Goal: Transaction & Acquisition: Book appointment/travel/reservation

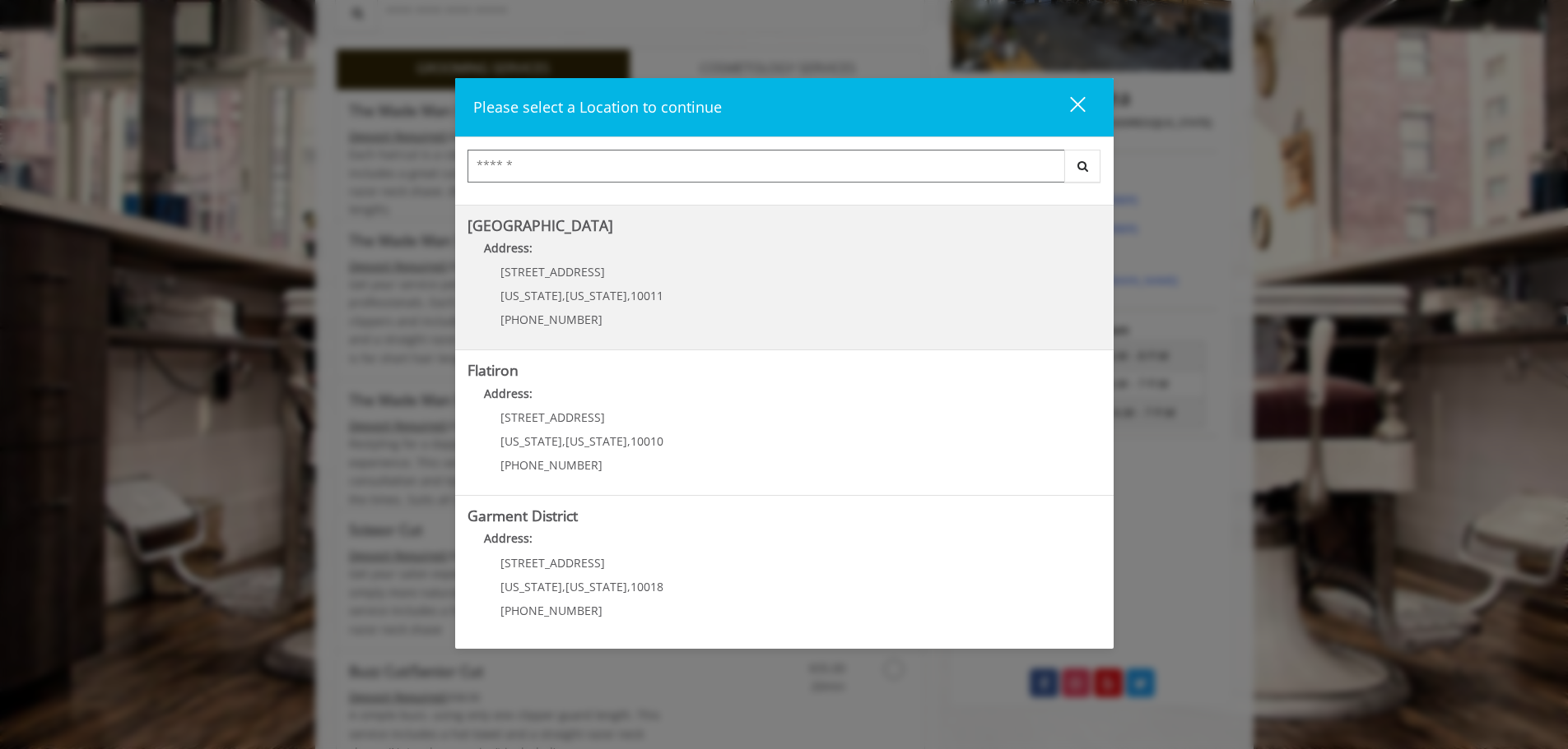
scroll to position [624, 0]
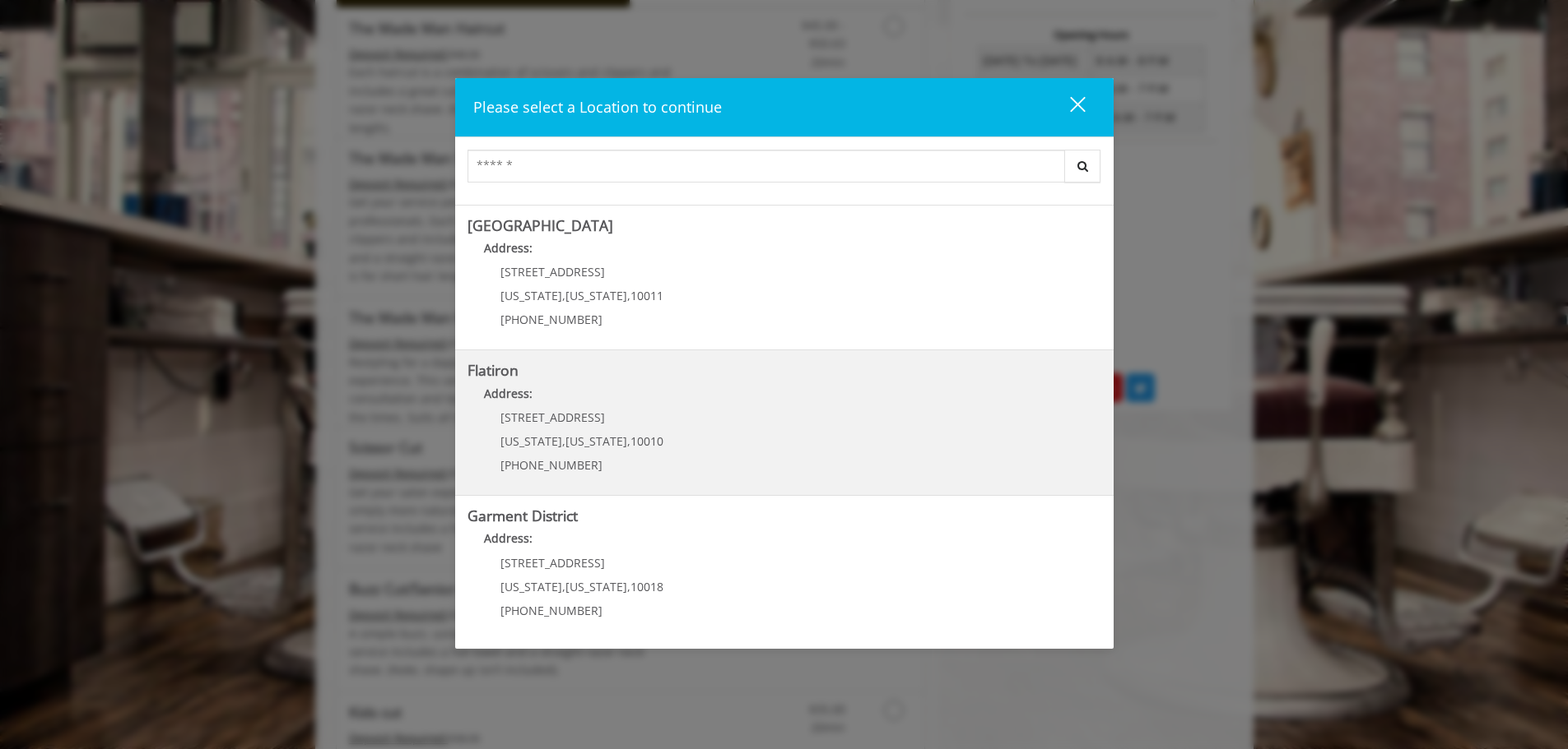
click at [670, 436] on "Flatiron Address: [STREET_ADDRESS][US_STATE][US_STATE] (917) 475-1765" at bounding box center [784, 423] width 634 height 120
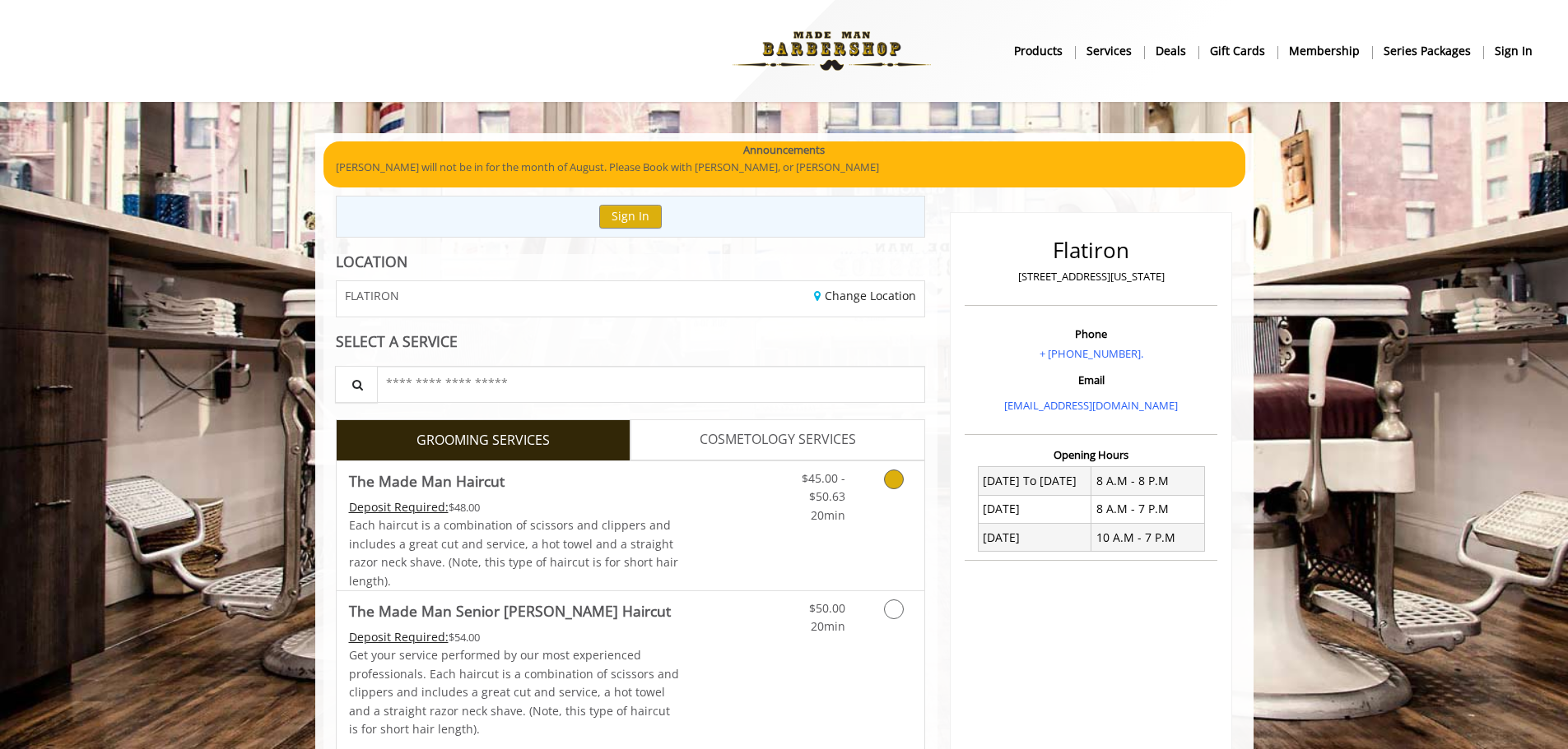
click at [887, 483] on icon "Grooming services" at bounding box center [894, 479] width 20 height 20
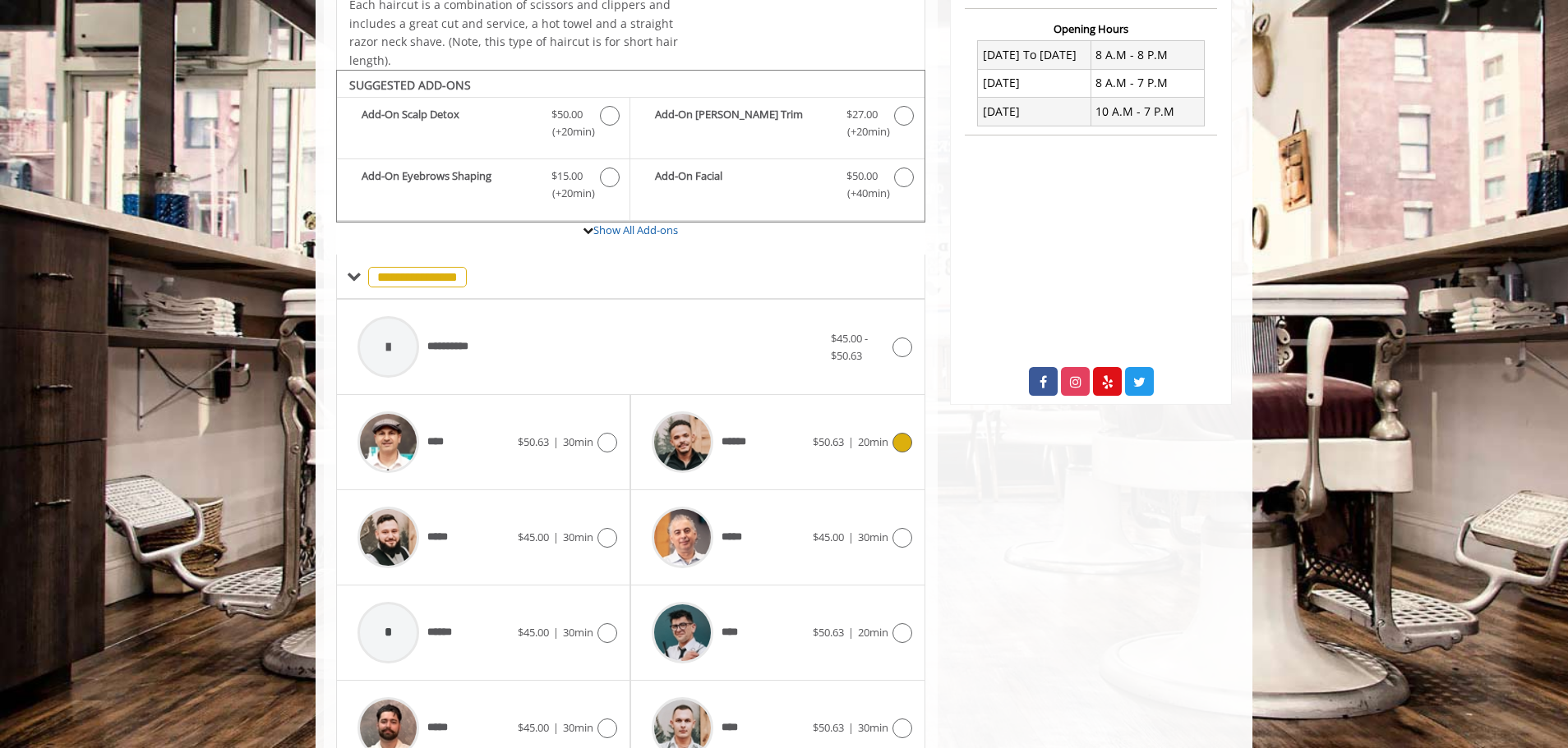
scroll to position [495, 0]
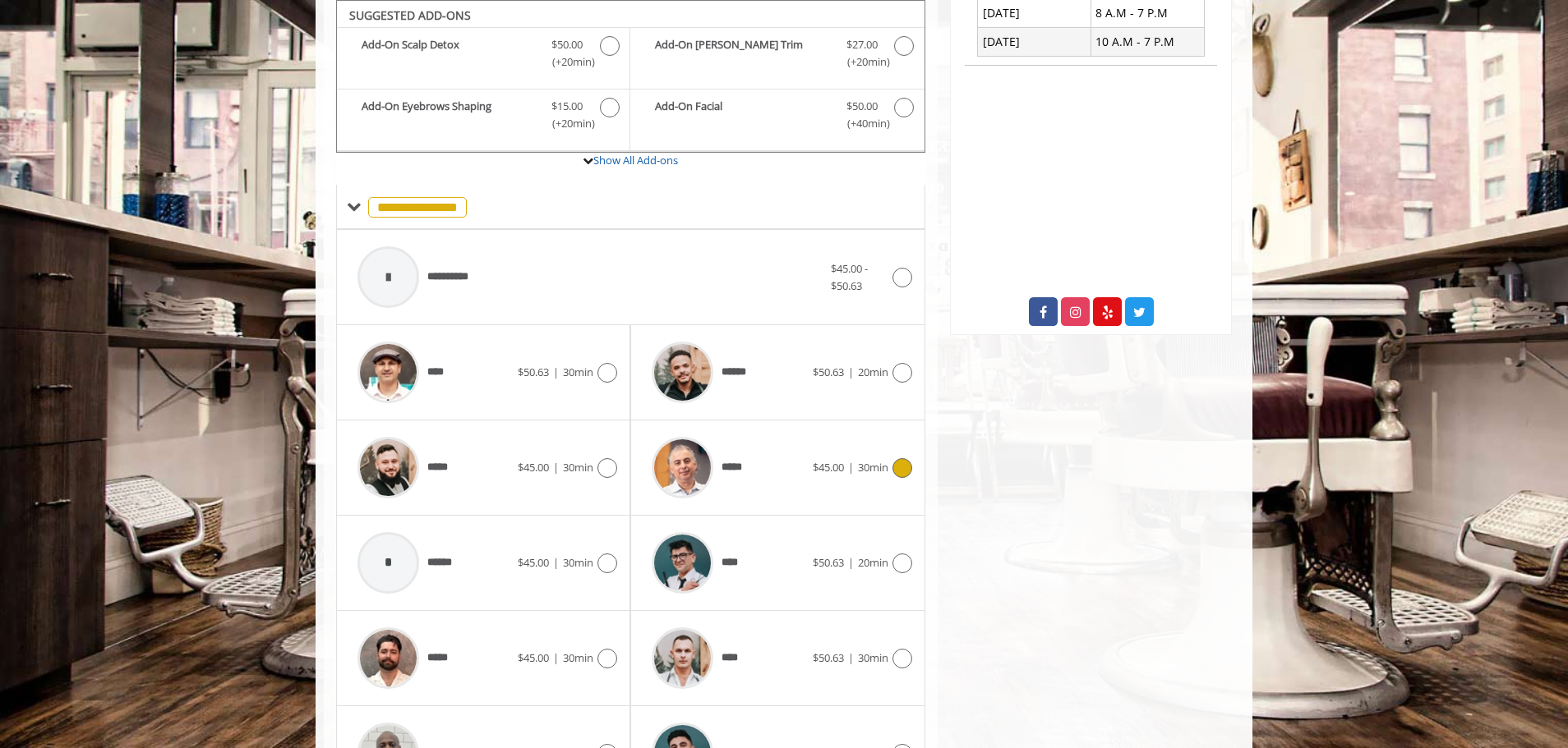
click at [902, 471] on icon at bounding box center [902, 469] width 20 height 20
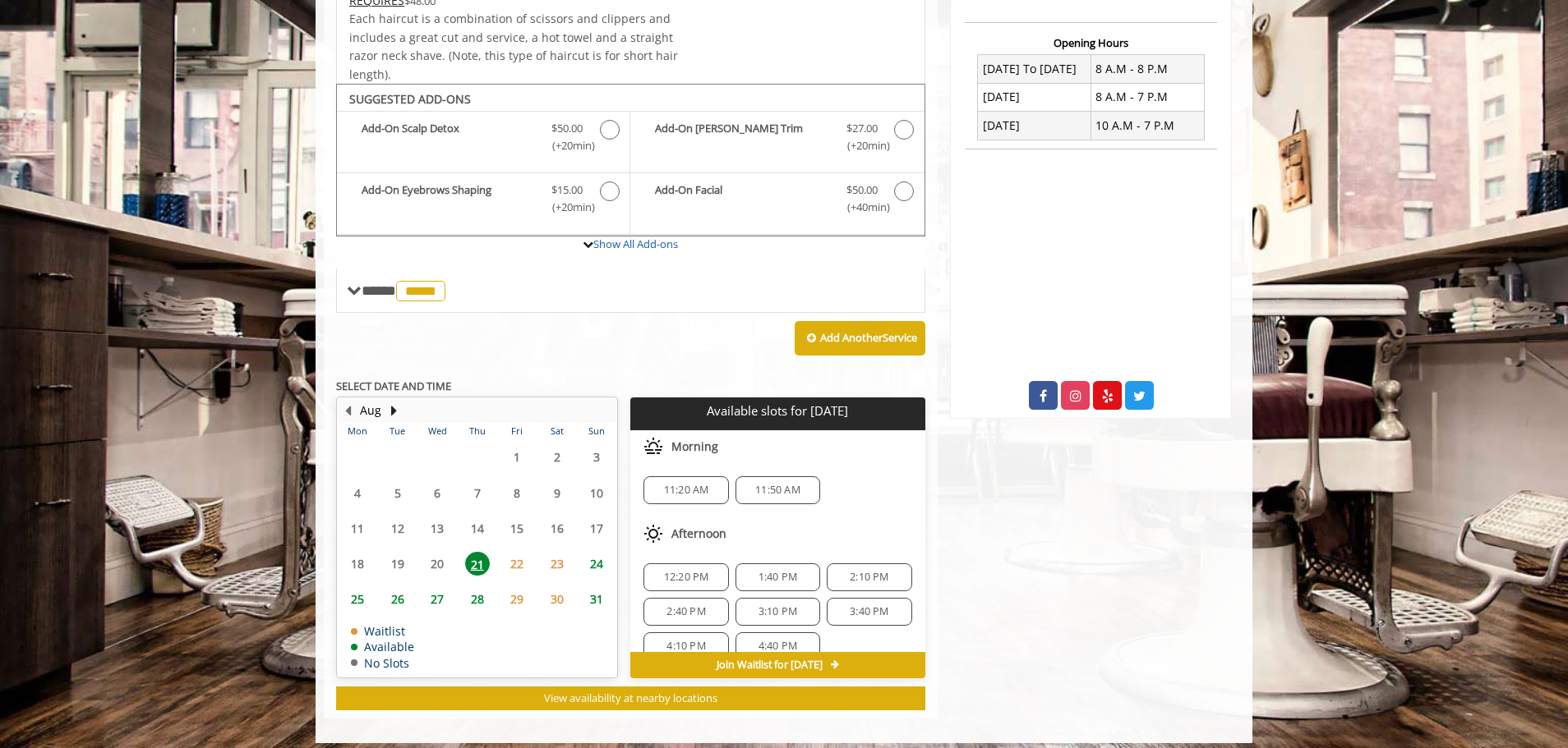
scroll to position [423, 0]
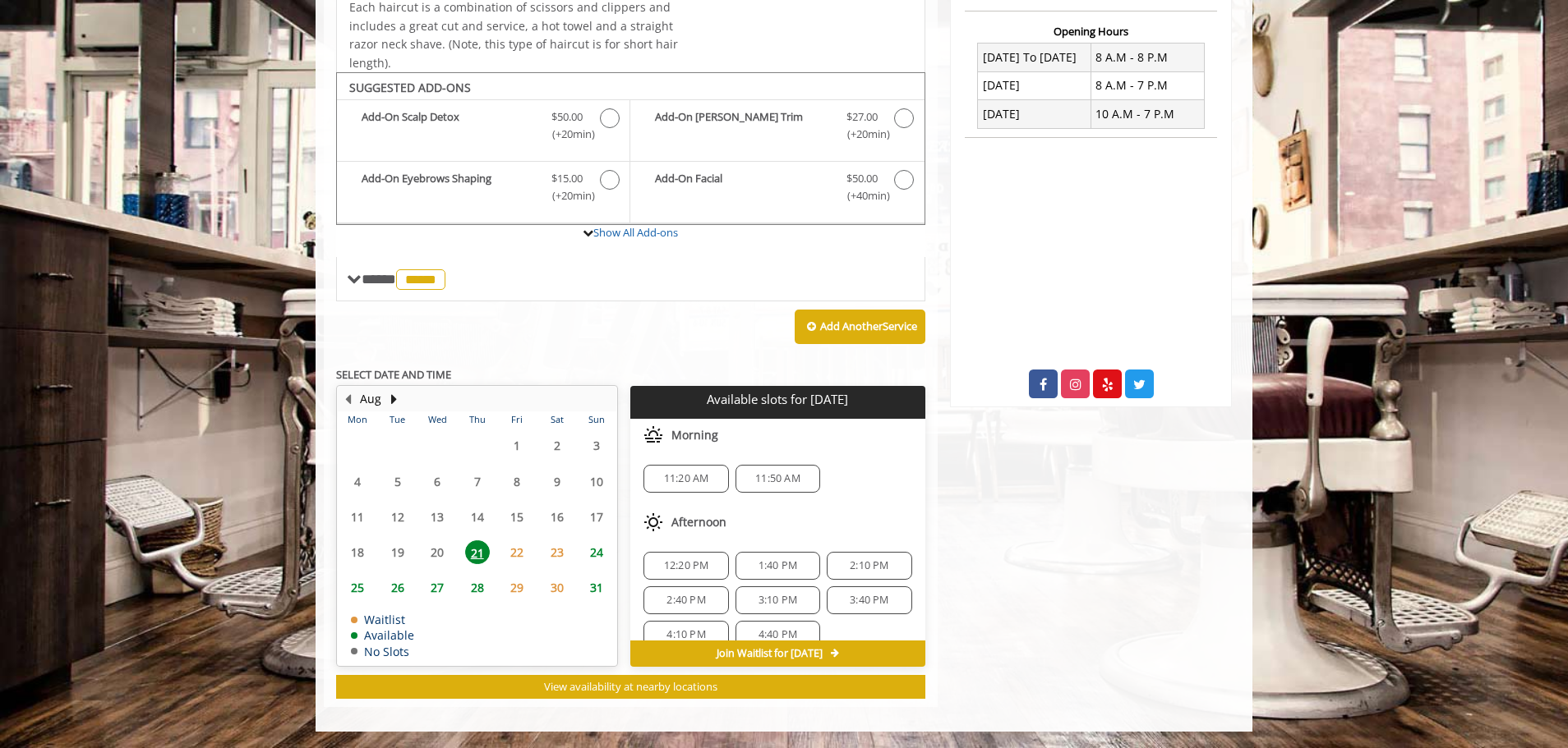
click at [670, 569] on span "12:20 PM" at bounding box center [687, 566] width 46 height 13
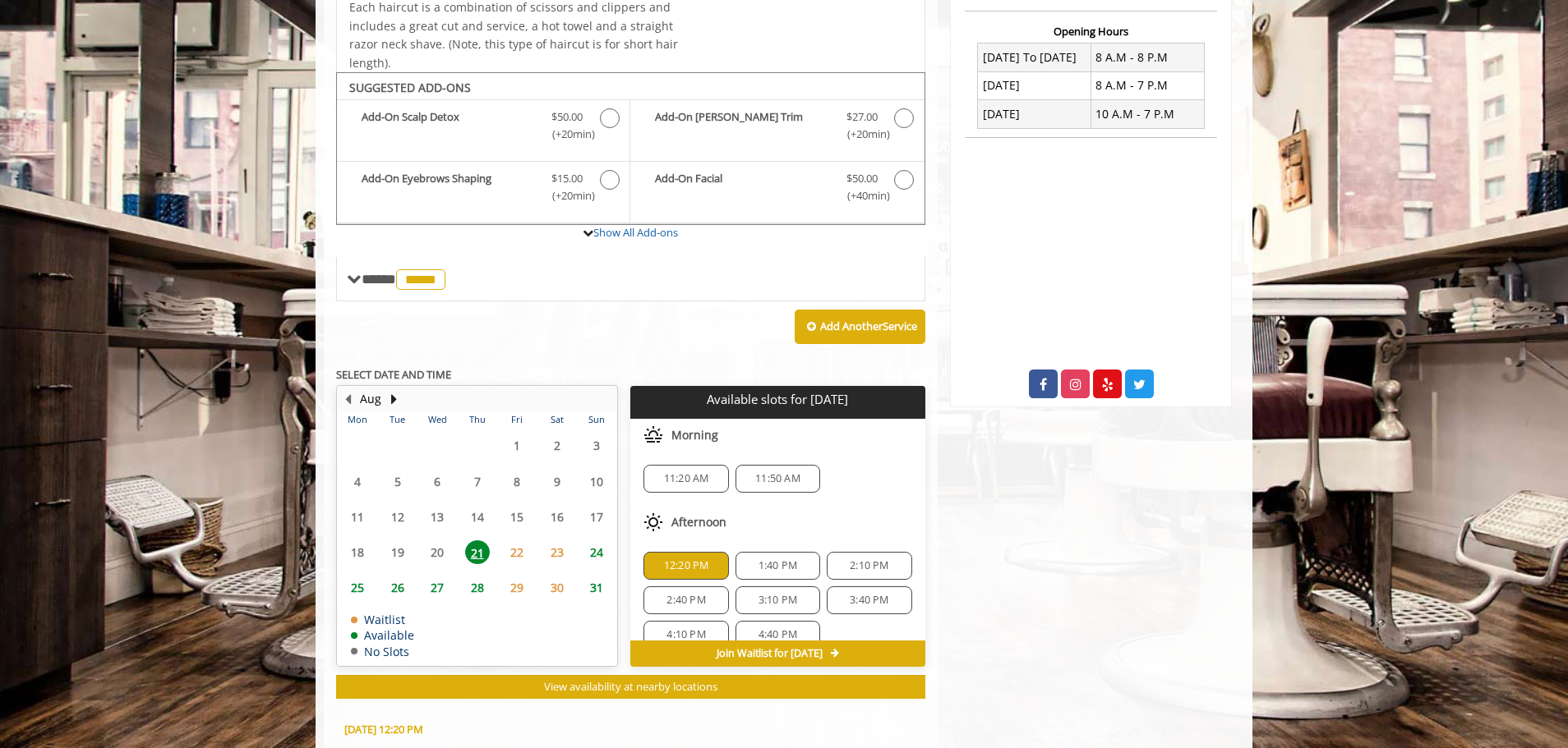
scroll to position [720, 0]
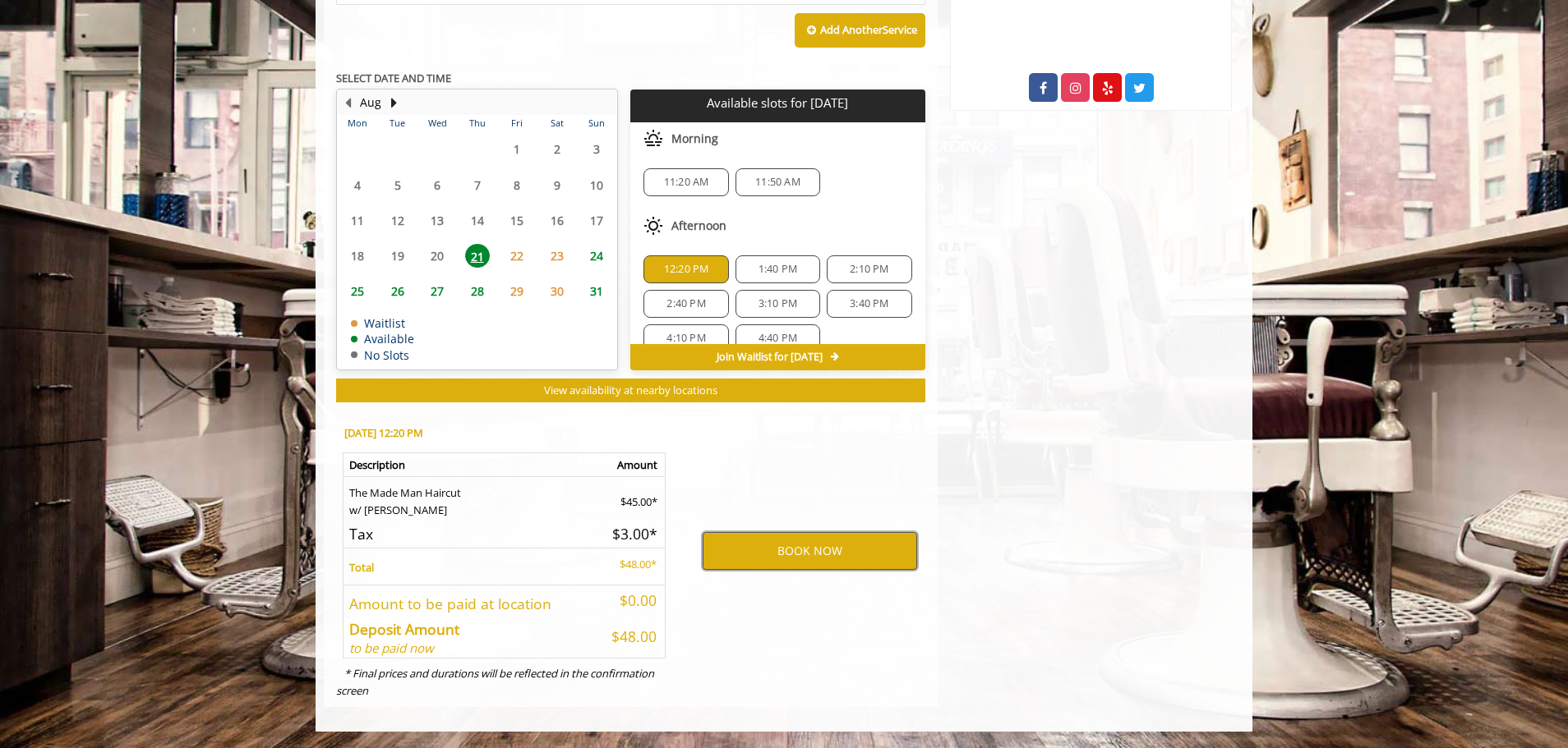
click at [751, 556] on button "BOOK NOW" at bounding box center [810, 551] width 215 height 38
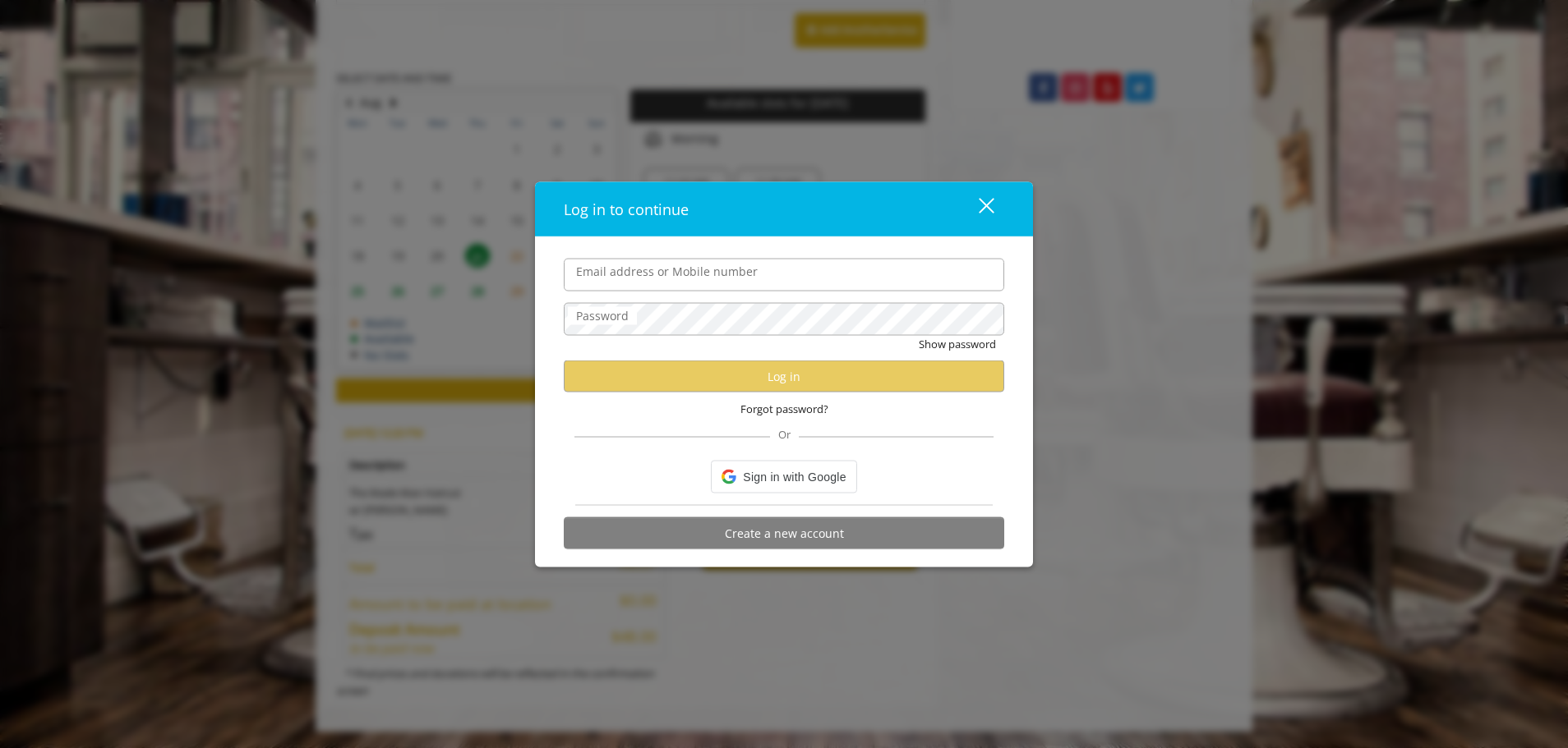
type input "**********"
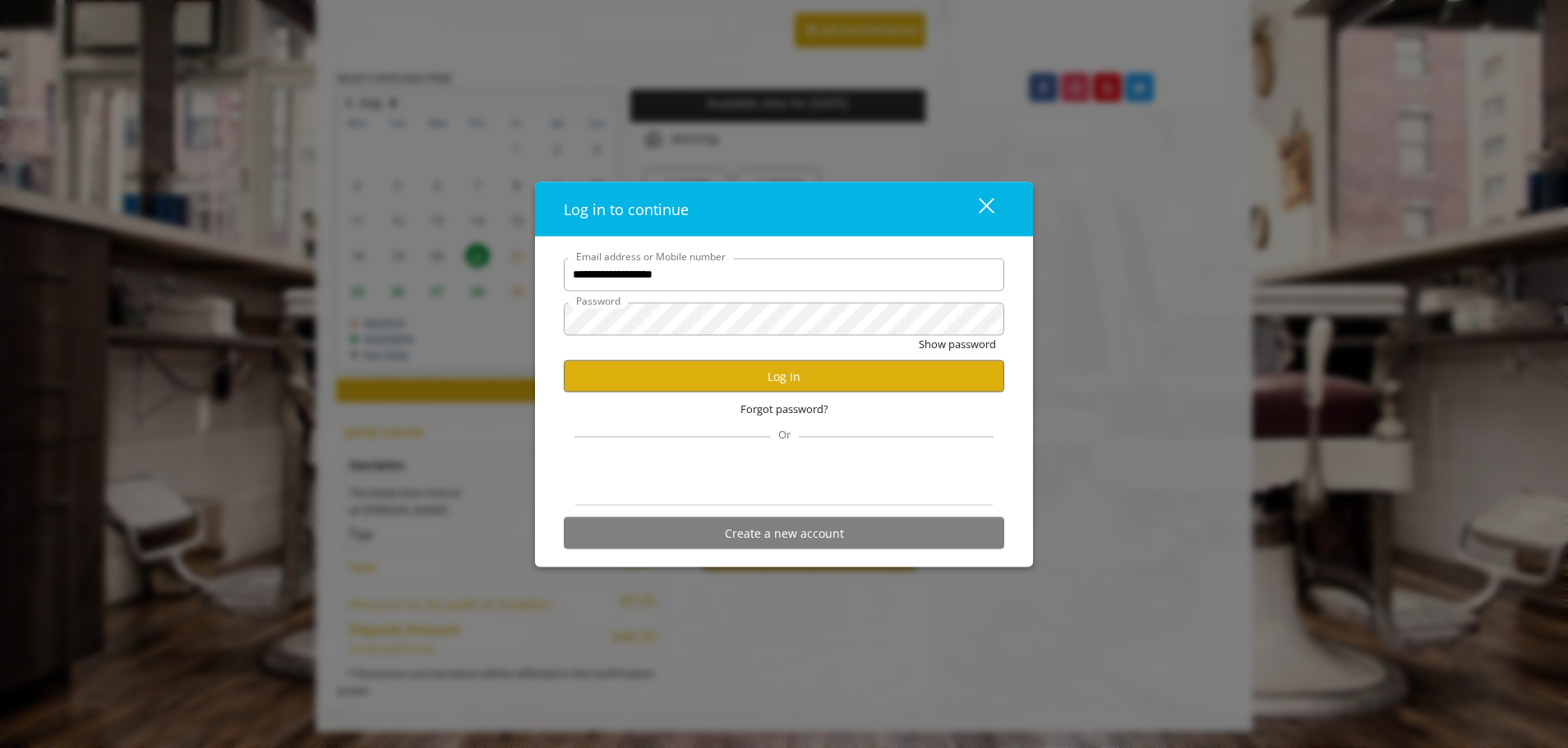
scroll to position [0, 0]
click at [772, 376] on button "Log in" at bounding box center [784, 376] width 441 height 32
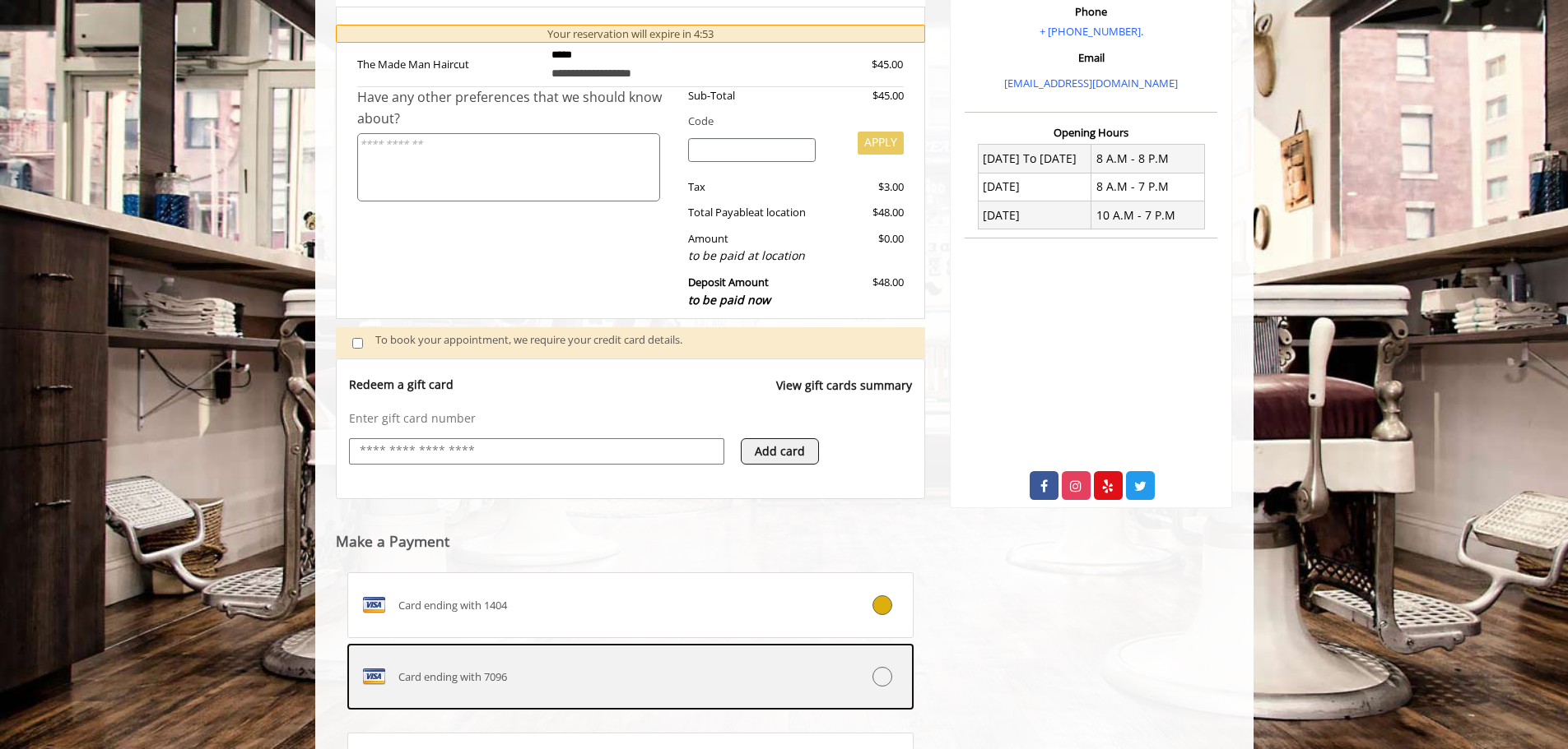
scroll to position [405, 0]
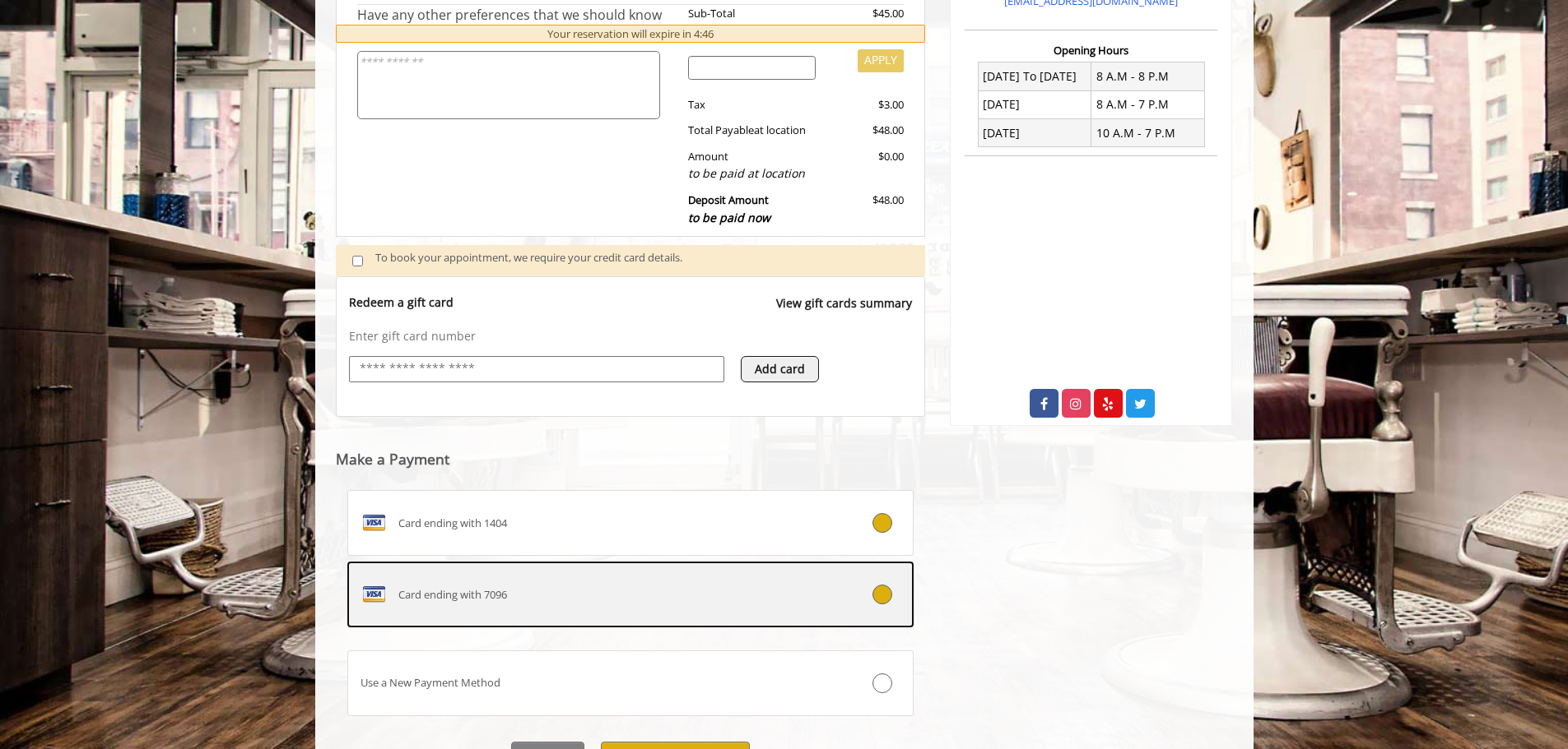
click at [517, 574] on label "Card ending with 7096" at bounding box center [631, 595] width 567 height 66
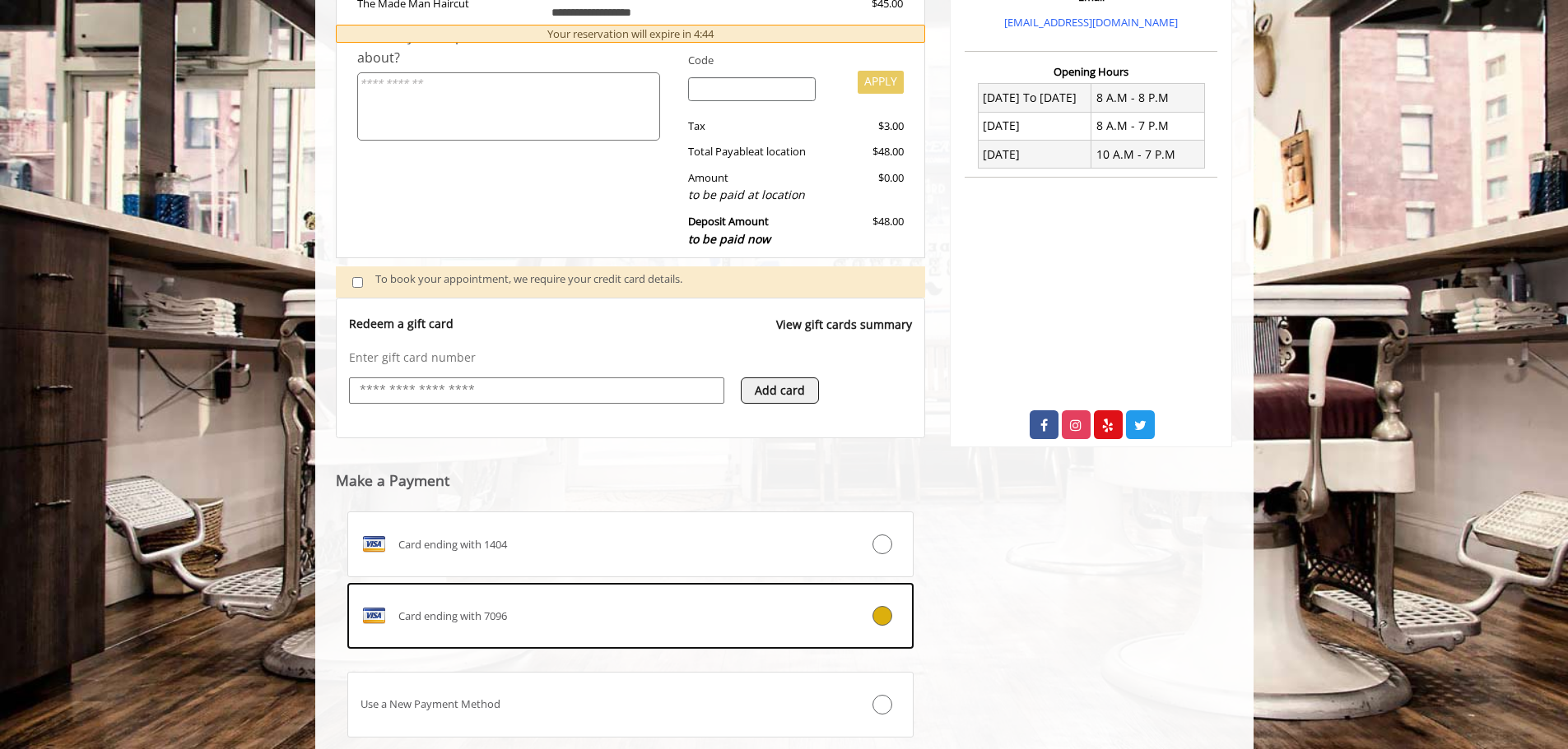
scroll to position [492, 0]
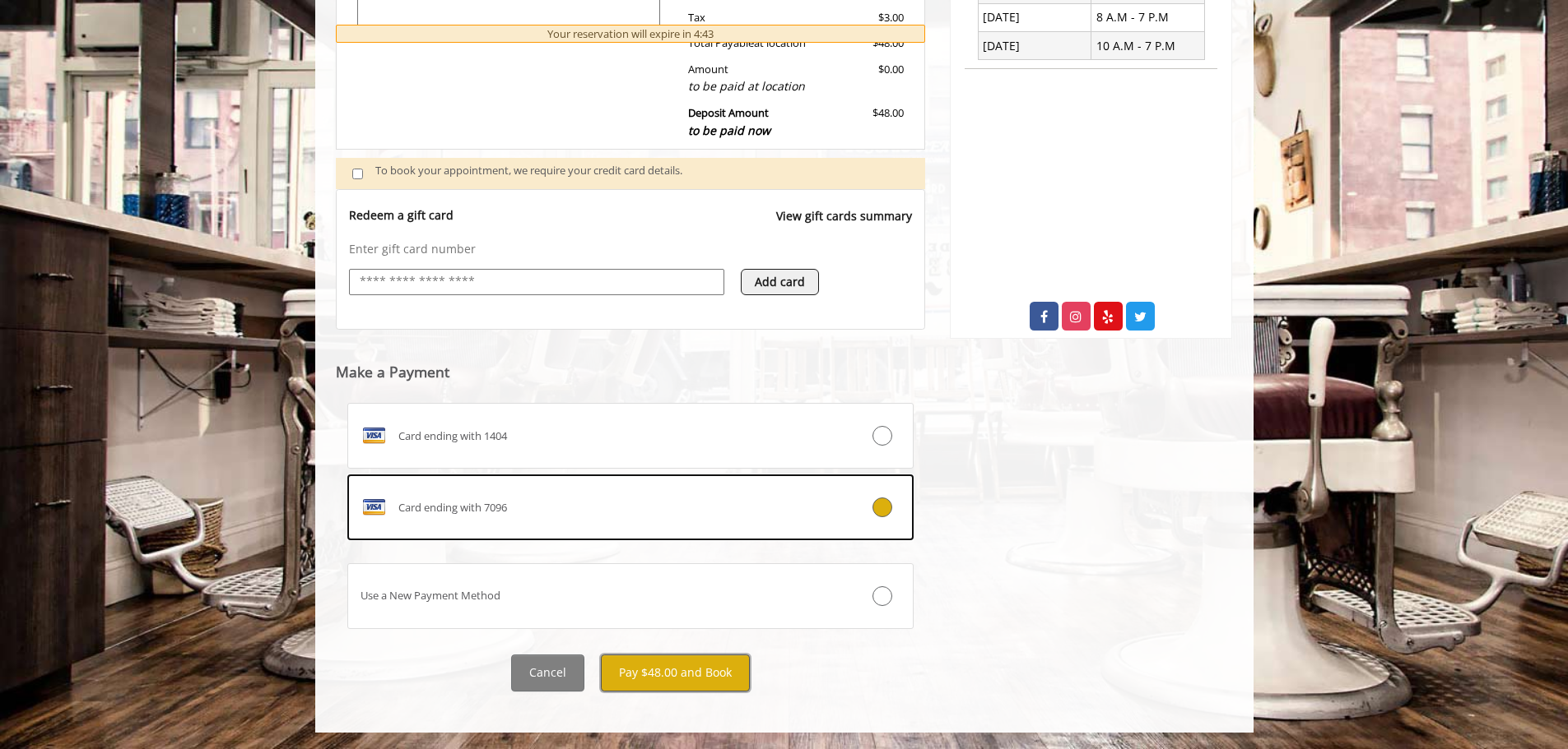
click at [672, 664] on button "Pay $48.00 and Book" at bounding box center [675, 673] width 149 height 37
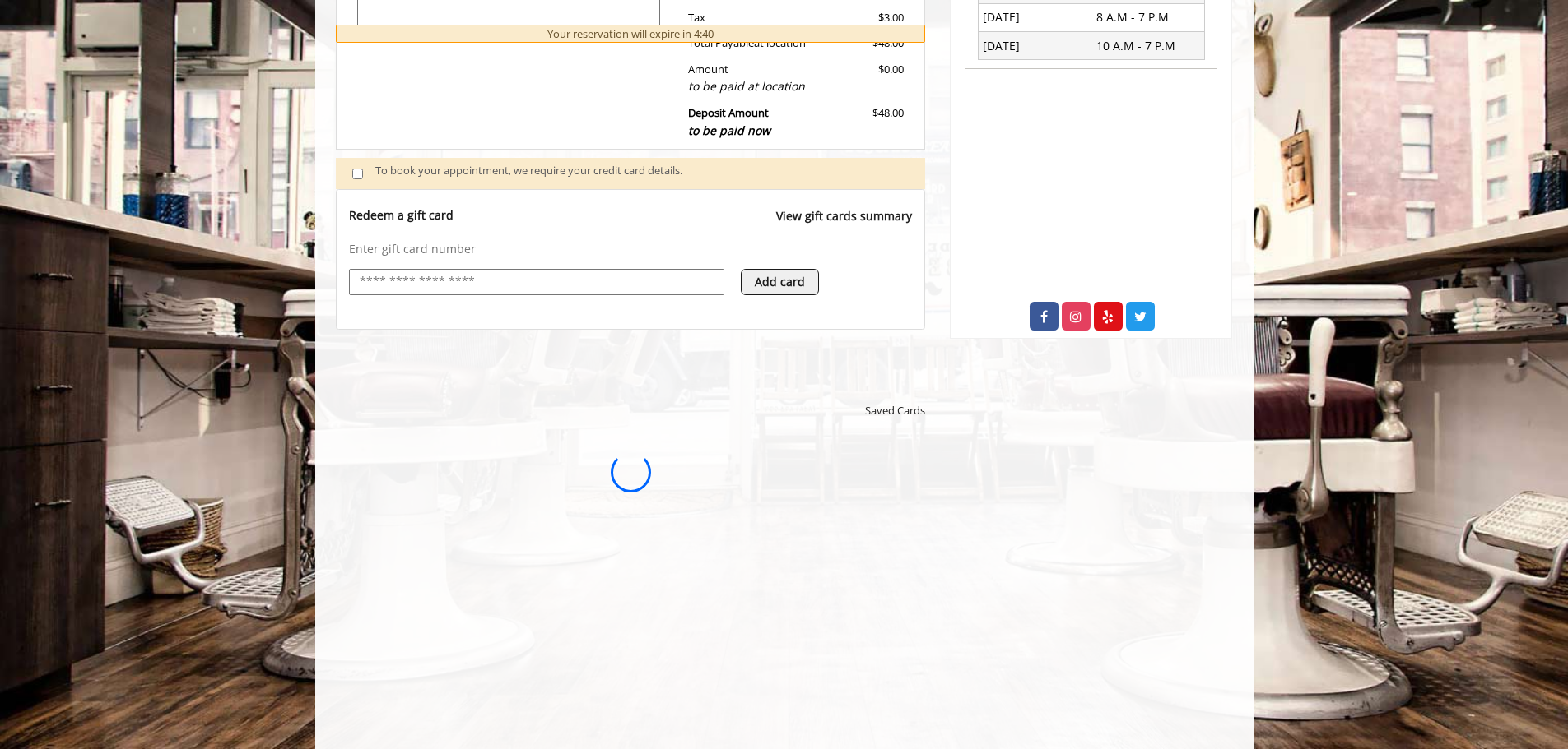
scroll to position [0, 0]
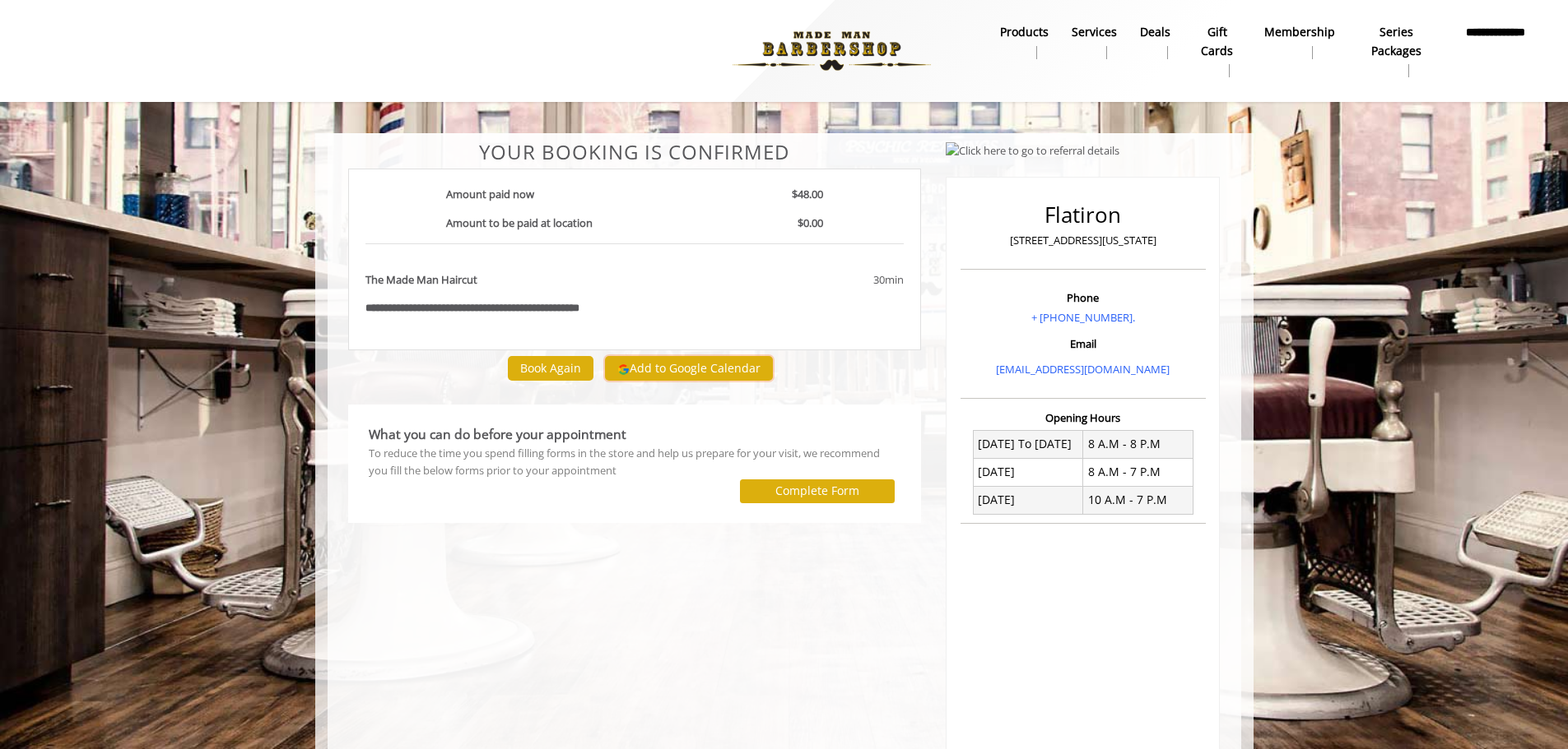
click at [653, 365] on button "Add to Google Calendar" at bounding box center [688, 368] width 168 height 25
click at [784, 495] on label "Complete Form" at bounding box center [817, 491] width 84 height 13
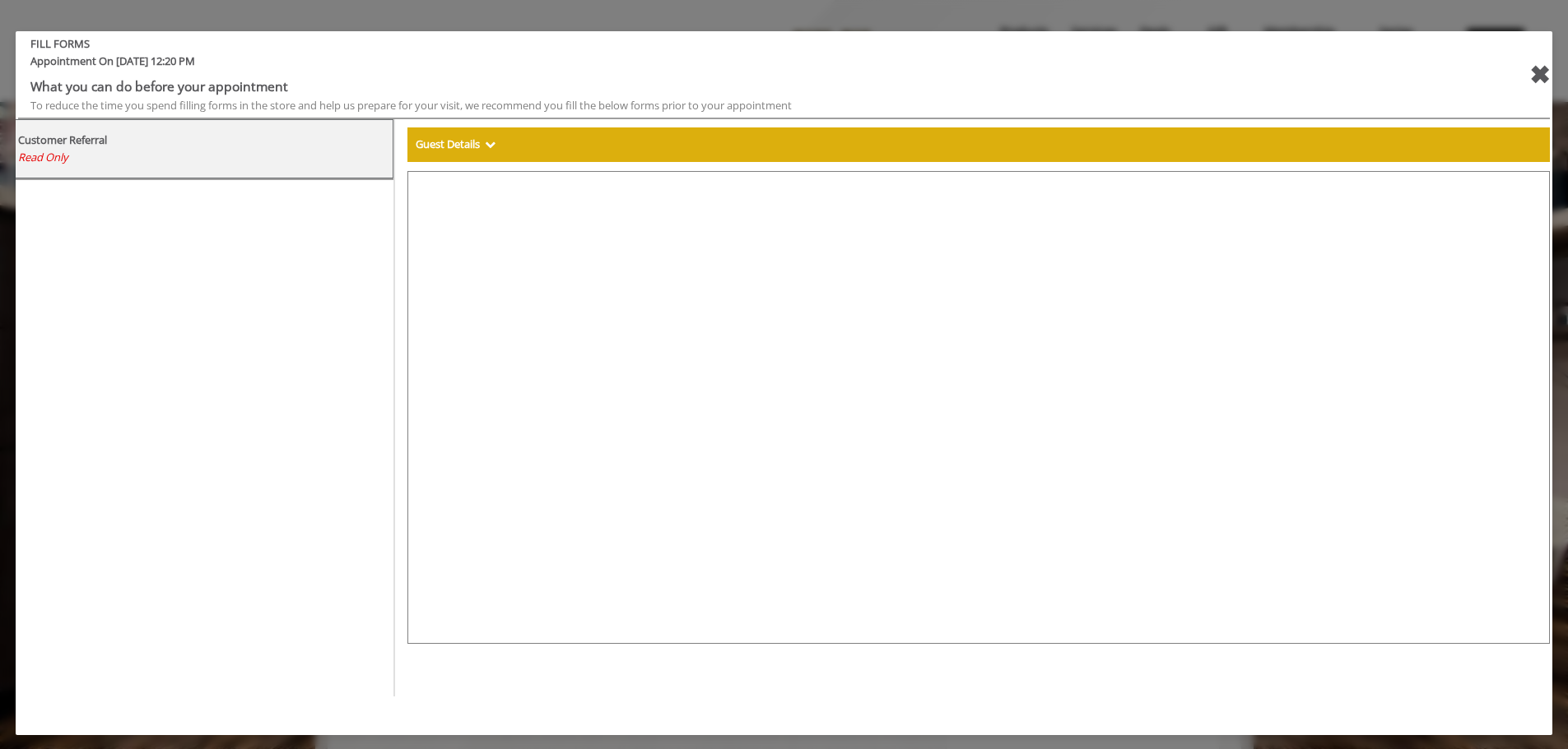
select select "***"
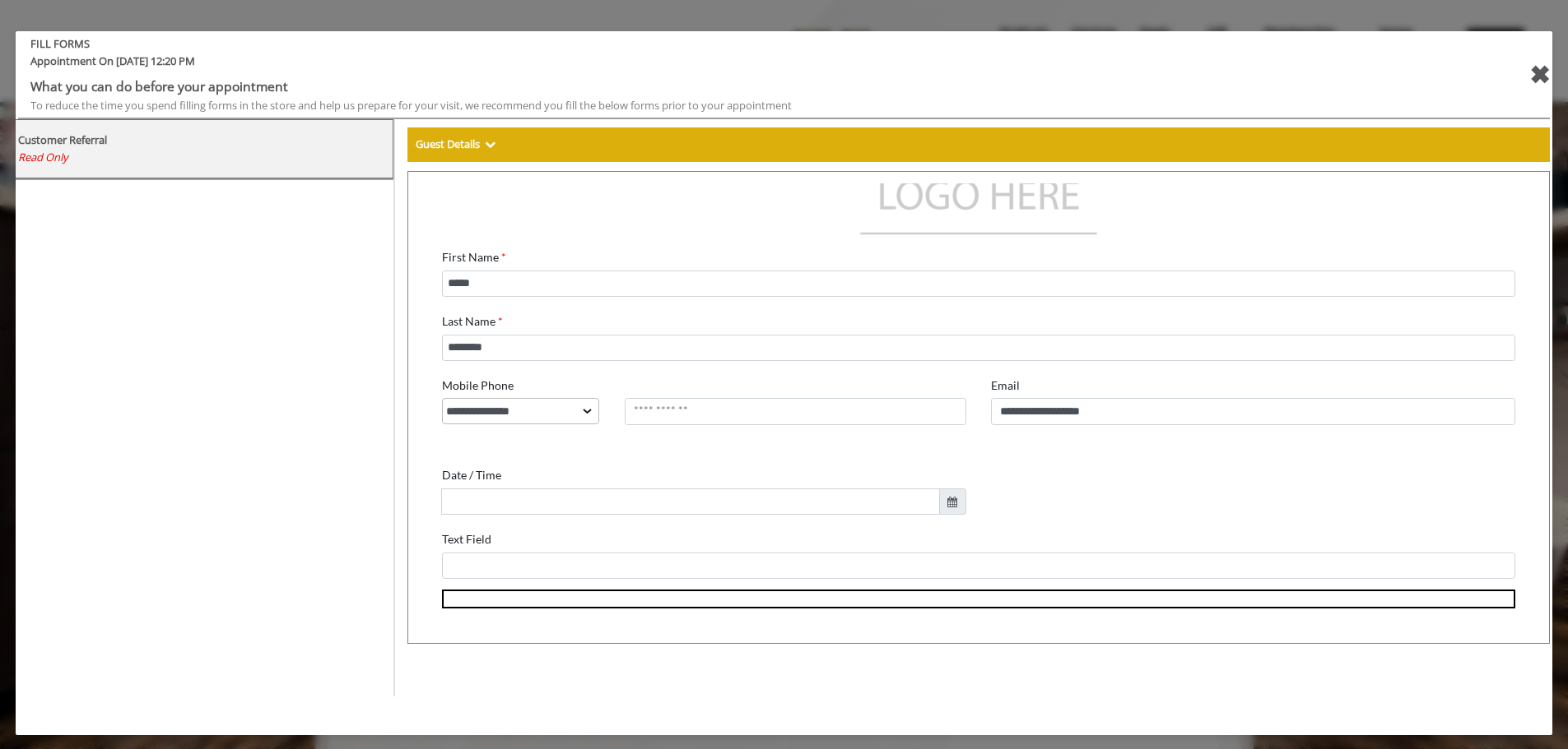
scroll to position [86, 0]
